Goal: Transaction & Acquisition: Book appointment/travel/reservation

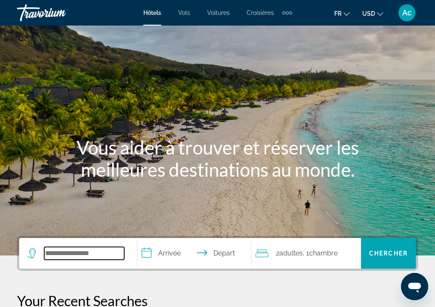
click at [63, 251] on input "Search widget" at bounding box center [84, 253] width 80 height 13
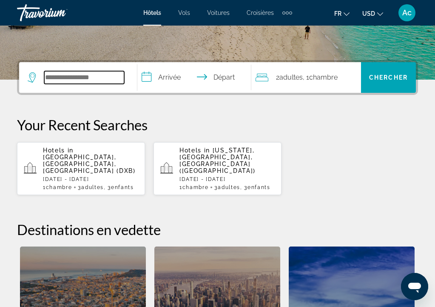
scroll to position [208, 0]
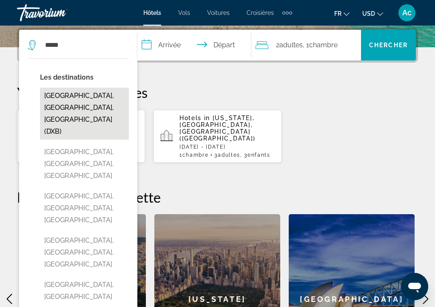
drag, startPoint x: 57, startPoint y: 59, endPoint x: 72, endPoint y: 97, distance: 40.8
click at [72, 97] on button "[GEOGRAPHIC_DATA], [GEOGRAPHIC_DATA], [GEOGRAPHIC_DATA] (DXB)" at bounding box center [84, 114] width 89 height 52
type input "**********"
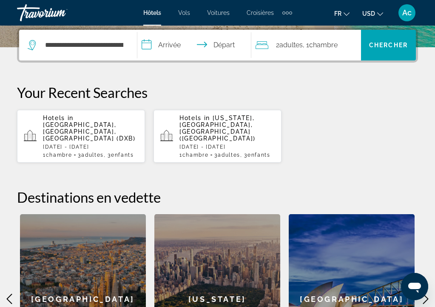
click at [182, 43] on input "**********" at bounding box center [195, 46] width 117 height 33
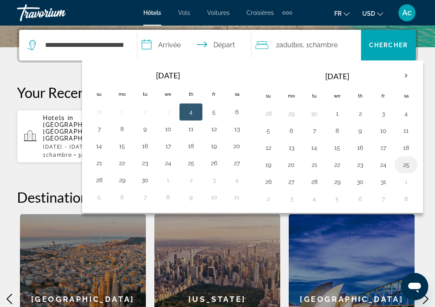
click at [413, 164] on button "25" at bounding box center [406, 165] width 14 height 12
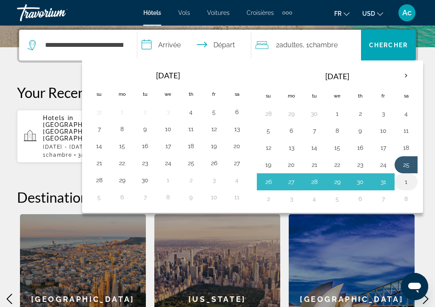
click at [413, 179] on button "1" at bounding box center [406, 182] width 14 height 12
type input "**********"
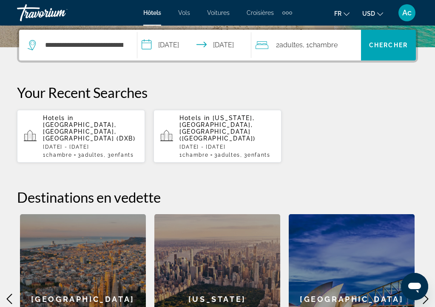
click at [311, 51] on div "2 Adulte Adultes , 1 Chambre pièces" at bounding box center [308, 45] width 105 height 31
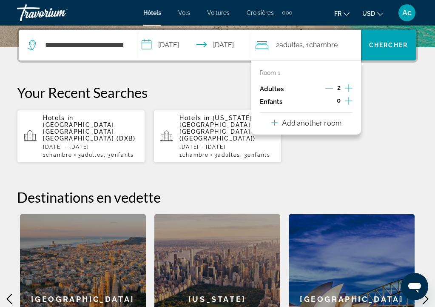
click at [348, 92] on icon "Increment adults" at bounding box center [349, 88] width 8 height 10
click at [349, 99] on div "0" at bounding box center [339, 101] width 28 height 13
click at [349, 100] on icon "Increment children" at bounding box center [349, 101] width 8 height 10
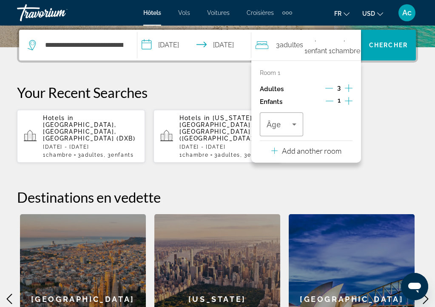
click at [349, 100] on icon "Increment children" at bounding box center [349, 101] width 8 height 10
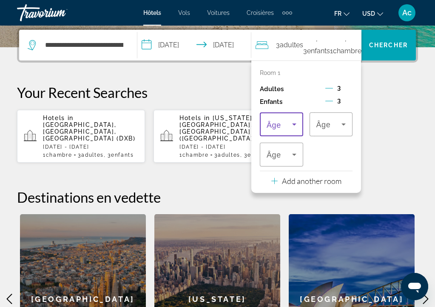
click at [287, 129] on span "Travelers: 3 adults, 3 children" at bounding box center [280, 124] width 26 height 10
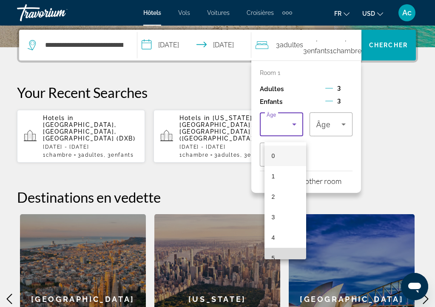
click at [281, 256] on mat-option "5" at bounding box center [285, 257] width 42 height 20
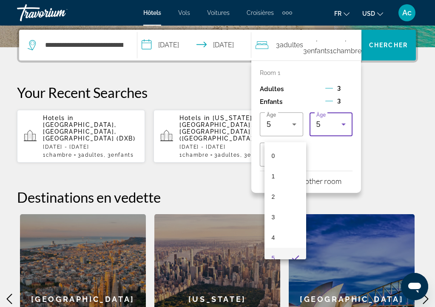
scroll to position [0, 0]
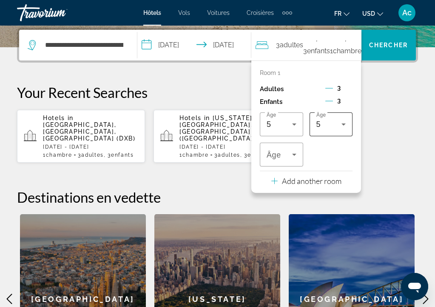
click at [327, 136] on div "5" at bounding box center [331, 124] width 30 height 24
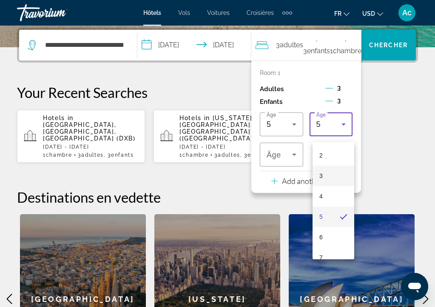
scroll to position [51, 0]
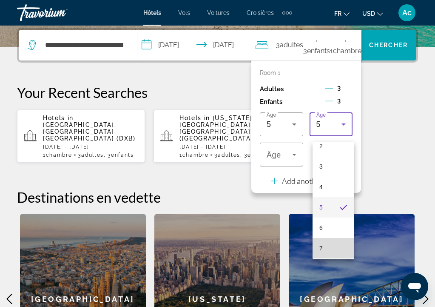
click at [334, 251] on mat-option "7" at bounding box center [333, 248] width 42 height 20
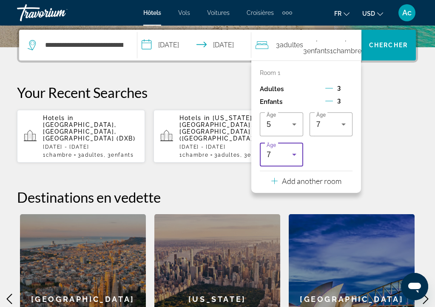
click at [271, 159] on span "7" at bounding box center [269, 154] width 5 height 9
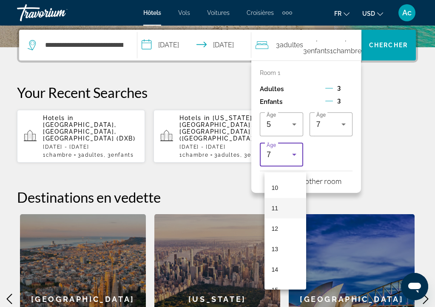
scroll to position [203, 0]
click at [284, 207] on mat-option "11" at bounding box center [285, 207] width 42 height 20
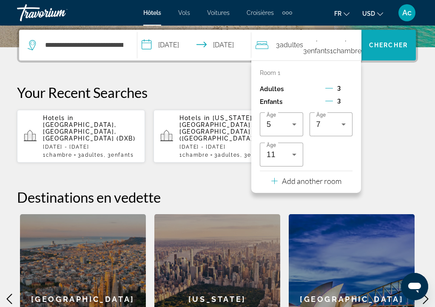
click at [386, 51] on span "Search widget" at bounding box center [388, 45] width 55 height 20
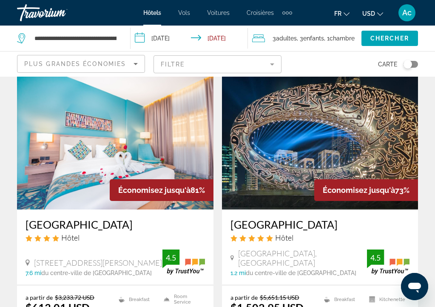
scroll to position [369, 0]
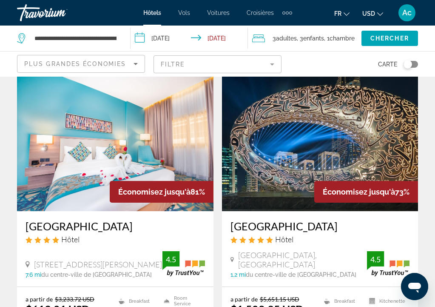
click at [87, 219] on h3 "[GEOGRAPHIC_DATA]" at bounding box center [115, 225] width 179 height 13
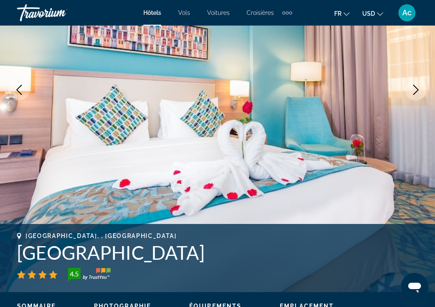
scroll to position [136, 0]
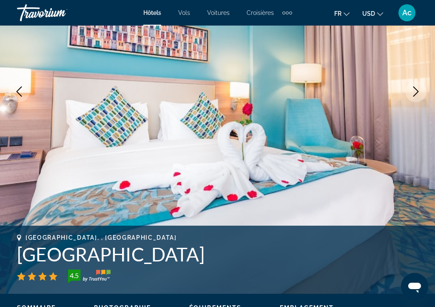
click at [412, 94] on icon "Next image" at bounding box center [416, 91] width 10 height 10
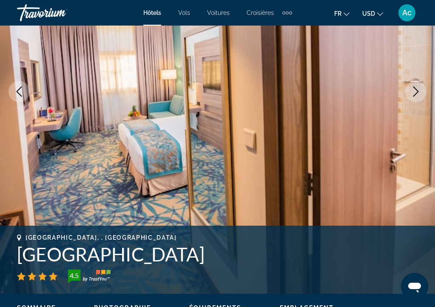
click at [412, 94] on icon "Next image" at bounding box center [416, 91] width 10 height 10
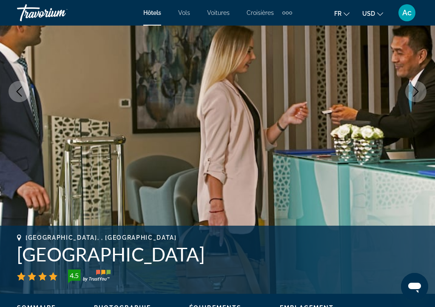
click at [412, 94] on icon "Next image" at bounding box center [416, 91] width 10 height 10
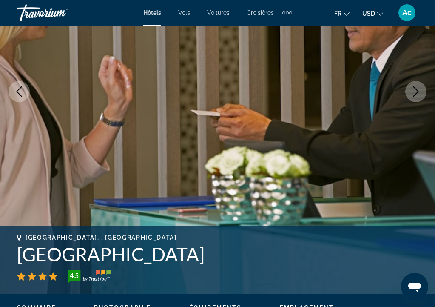
click at [412, 95] on icon "Next image" at bounding box center [416, 91] width 10 height 10
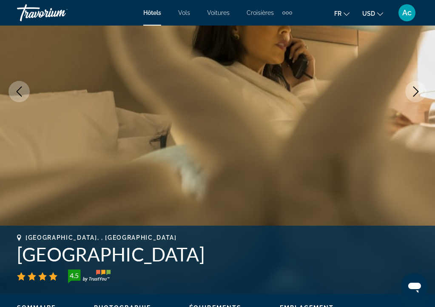
click at [412, 97] on button "Next image" at bounding box center [415, 91] width 21 height 21
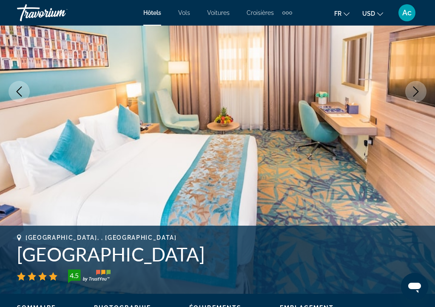
click at [412, 97] on button "Next image" at bounding box center [415, 91] width 21 height 21
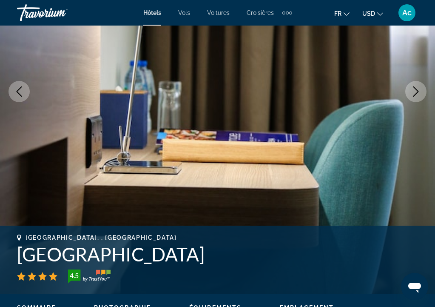
click at [412, 97] on button "Next image" at bounding box center [415, 91] width 21 height 21
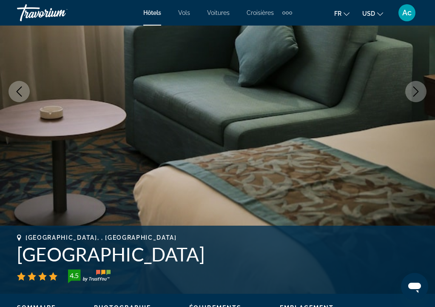
click at [412, 97] on button "Next image" at bounding box center [415, 91] width 21 height 21
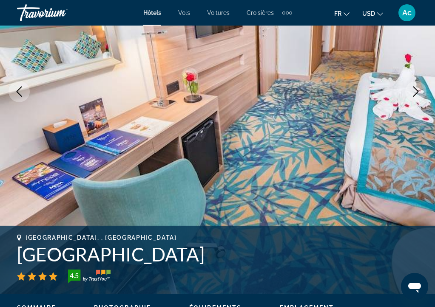
click at [412, 97] on button "Next image" at bounding box center [415, 91] width 21 height 21
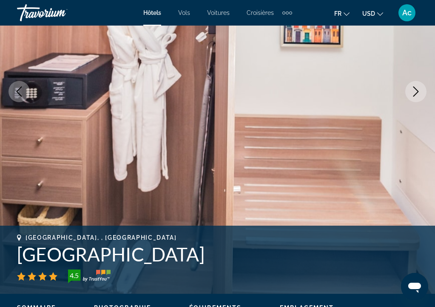
click at [412, 97] on button "Next image" at bounding box center [415, 91] width 21 height 21
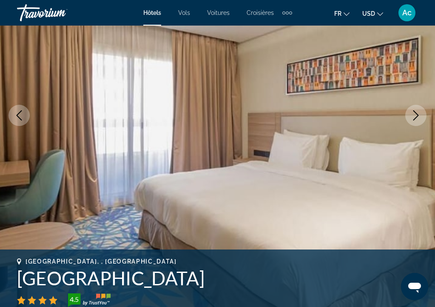
scroll to position [113, 0]
click at [412, 97] on img "Main content" at bounding box center [217, 115] width 435 height 404
click at [413, 112] on icon "Next image" at bounding box center [416, 115] width 10 height 10
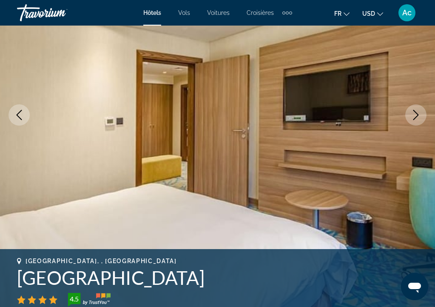
click at [413, 112] on icon "Next image" at bounding box center [416, 115] width 10 height 10
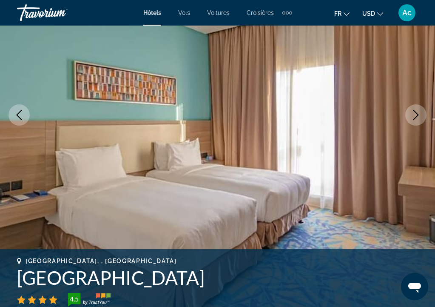
click at [413, 112] on icon "Next image" at bounding box center [416, 115] width 10 height 10
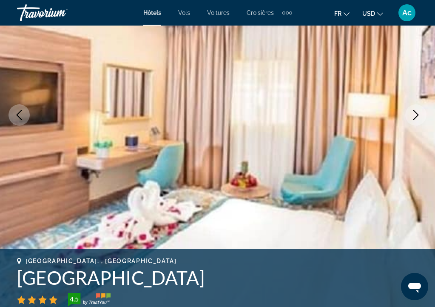
click at [413, 112] on icon "Next image" at bounding box center [416, 115] width 10 height 10
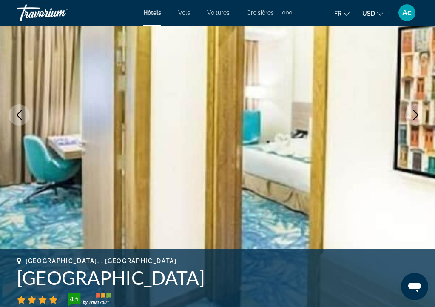
click at [413, 112] on icon "Next image" at bounding box center [416, 115] width 10 height 10
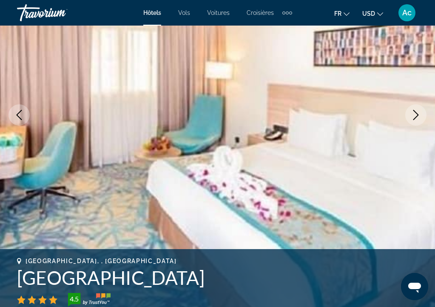
click at [413, 112] on icon "Next image" at bounding box center [416, 115] width 10 height 10
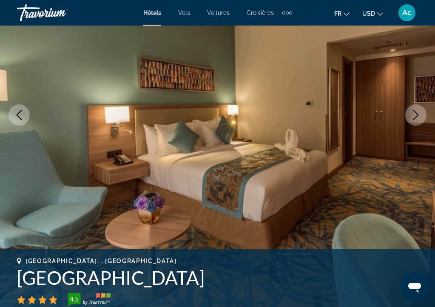
click at [413, 112] on icon "Next image" at bounding box center [416, 115] width 10 height 10
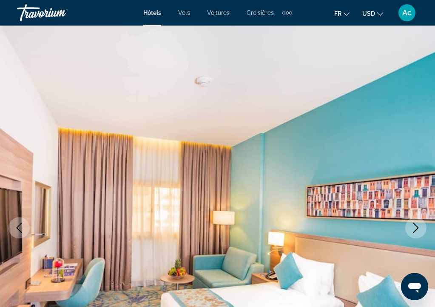
scroll to position [0, 0]
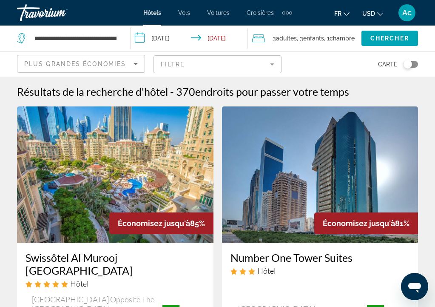
click at [198, 70] on mat-form-field "Filtre" at bounding box center [217, 64] width 128 height 18
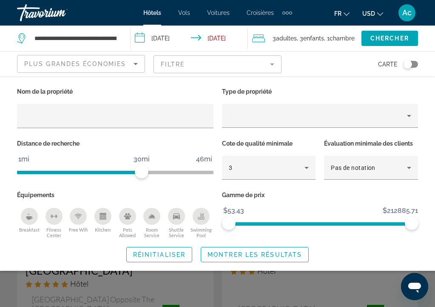
click at [203, 224] on div "Swimming Pool" at bounding box center [201, 215] width 17 height 17
click at [24, 227] on button "Breakfast" at bounding box center [29, 222] width 25 height 31
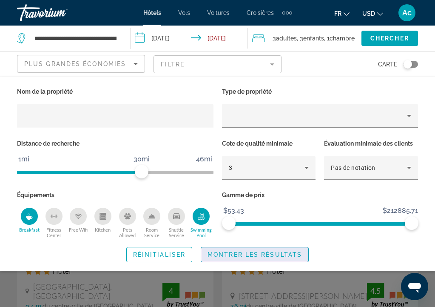
click at [244, 256] on span "Montrer les résultats" at bounding box center [254, 254] width 94 height 7
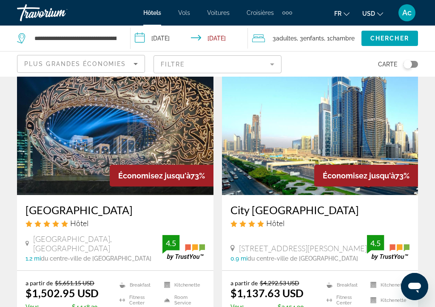
scroll to position [362, 0]
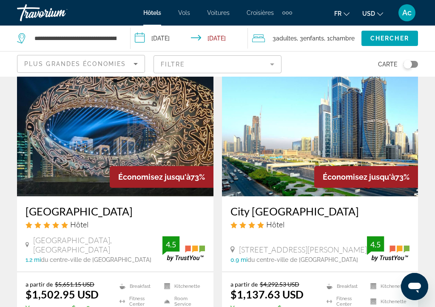
click at [196, 134] on img "Main content" at bounding box center [115, 128] width 196 height 136
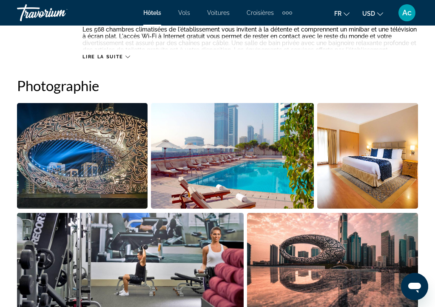
scroll to position [536, 0]
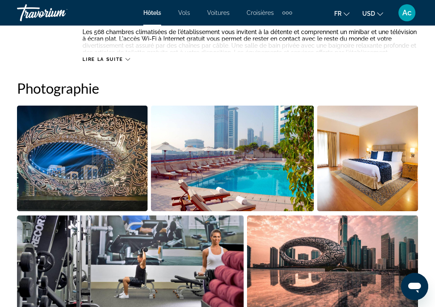
click at [286, 150] on img "Open full-screen image slider" at bounding box center [232, 157] width 162 height 105
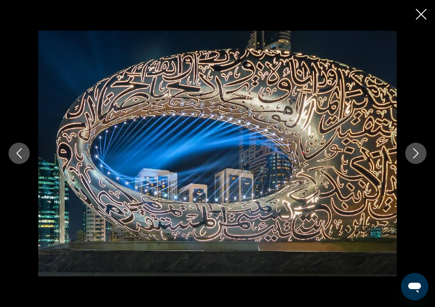
click at [422, 156] on button "Next image" at bounding box center [415, 152] width 21 height 21
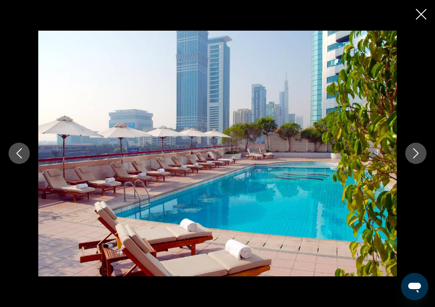
click at [422, 156] on button "Next image" at bounding box center [415, 152] width 21 height 21
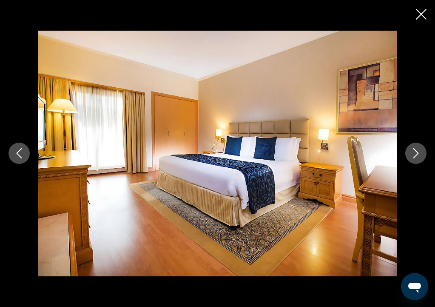
click at [422, 156] on button "Next image" at bounding box center [415, 152] width 21 height 21
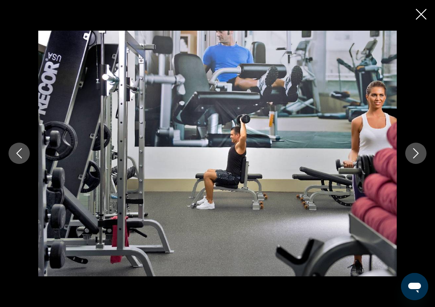
click at [422, 156] on button "Next image" at bounding box center [415, 152] width 21 height 21
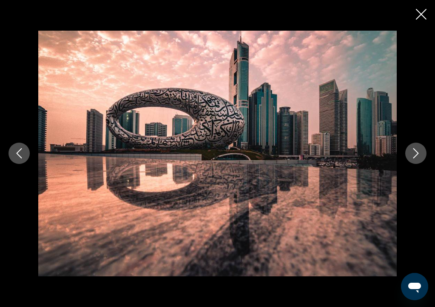
click at [422, 156] on button "Next image" at bounding box center [415, 152] width 21 height 21
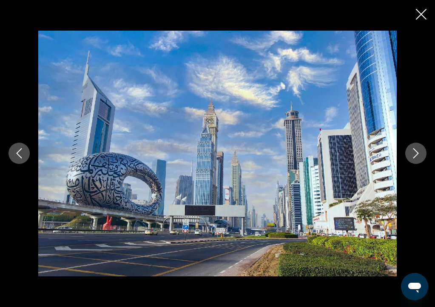
click at [422, 156] on button "Next image" at bounding box center [415, 152] width 21 height 21
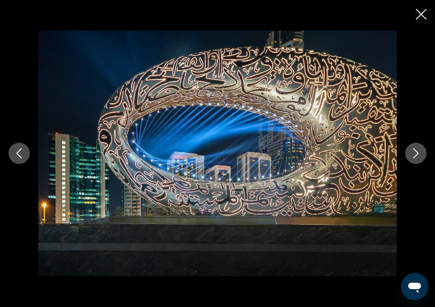
click at [422, 157] on button "Next image" at bounding box center [415, 152] width 21 height 21
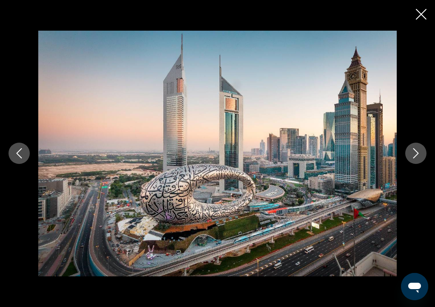
click at [422, 157] on button "Next image" at bounding box center [415, 152] width 21 height 21
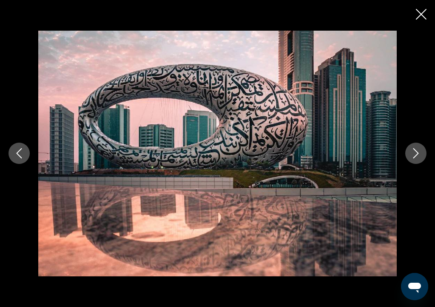
click at [422, 157] on button "Next image" at bounding box center [415, 152] width 21 height 21
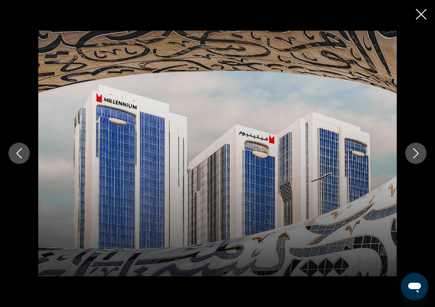
click at [422, 157] on button "Next image" at bounding box center [415, 152] width 21 height 21
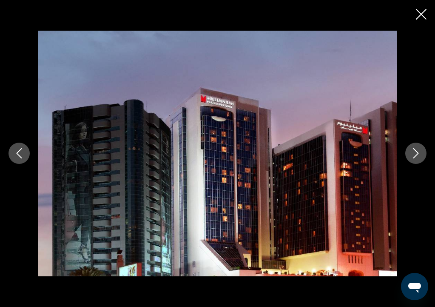
click at [422, 157] on button "Next image" at bounding box center [415, 152] width 21 height 21
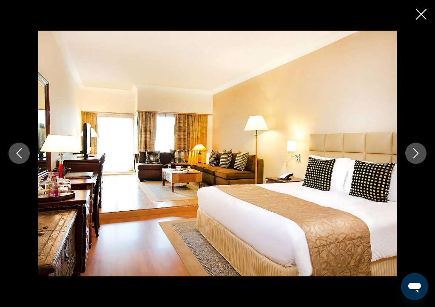
click at [422, 157] on button "Next image" at bounding box center [415, 152] width 21 height 21
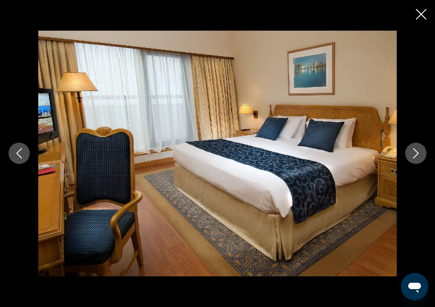
click at [422, 157] on button "Next image" at bounding box center [415, 152] width 21 height 21
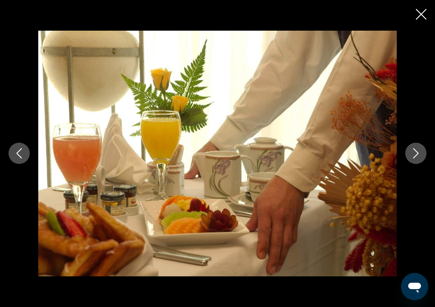
click at [422, 157] on button "Next image" at bounding box center [415, 152] width 21 height 21
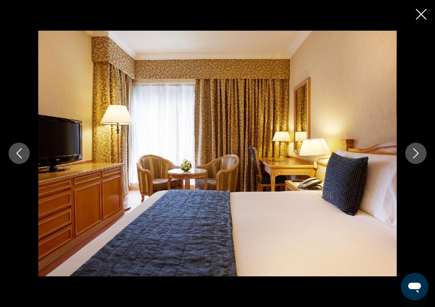
click at [422, 157] on button "Next image" at bounding box center [415, 152] width 21 height 21
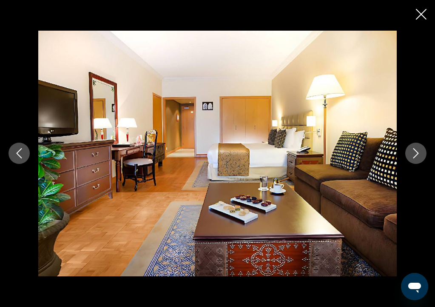
click at [422, 157] on button "Next image" at bounding box center [415, 152] width 21 height 21
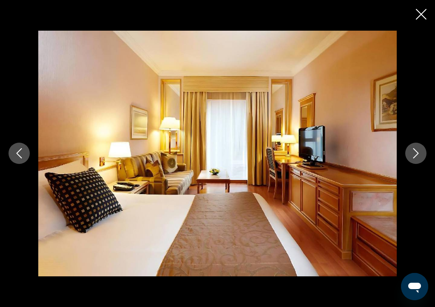
click at [422, 157] on button "Next image" at bounding box center [415, 152] width 21 height 21
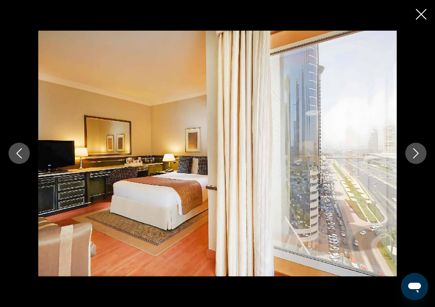
click at [422, 157] on button "Next image" at bounding box center [415, 152] width 21 height 21
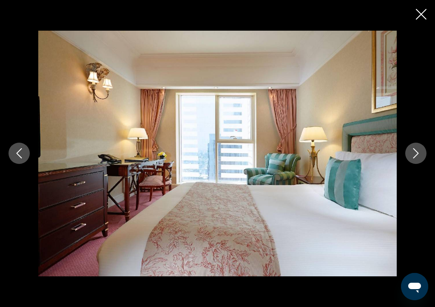
click at [422, 157] on button "Next image" at bounding box center [415, 152] width 21 height 21
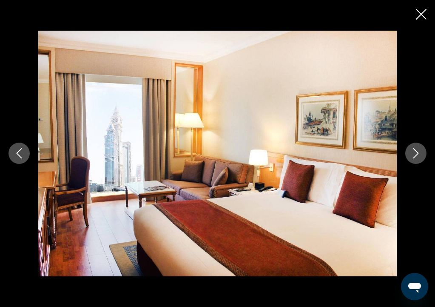
click at [422, 157] on button "Next image" at bounding box center [415, 152] width 21 height 21
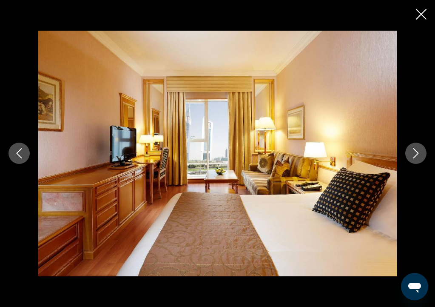
click at [421, 17] on icon "Close slideshow" at bounding box center [421, 14] width 11 height 11
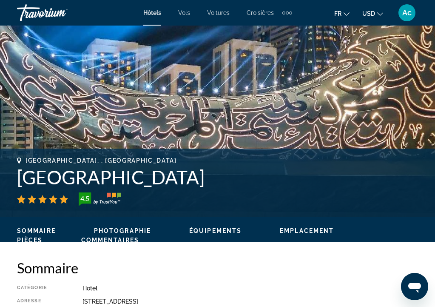
scroll to position [212, 0]
